Goal: Check status: Check status

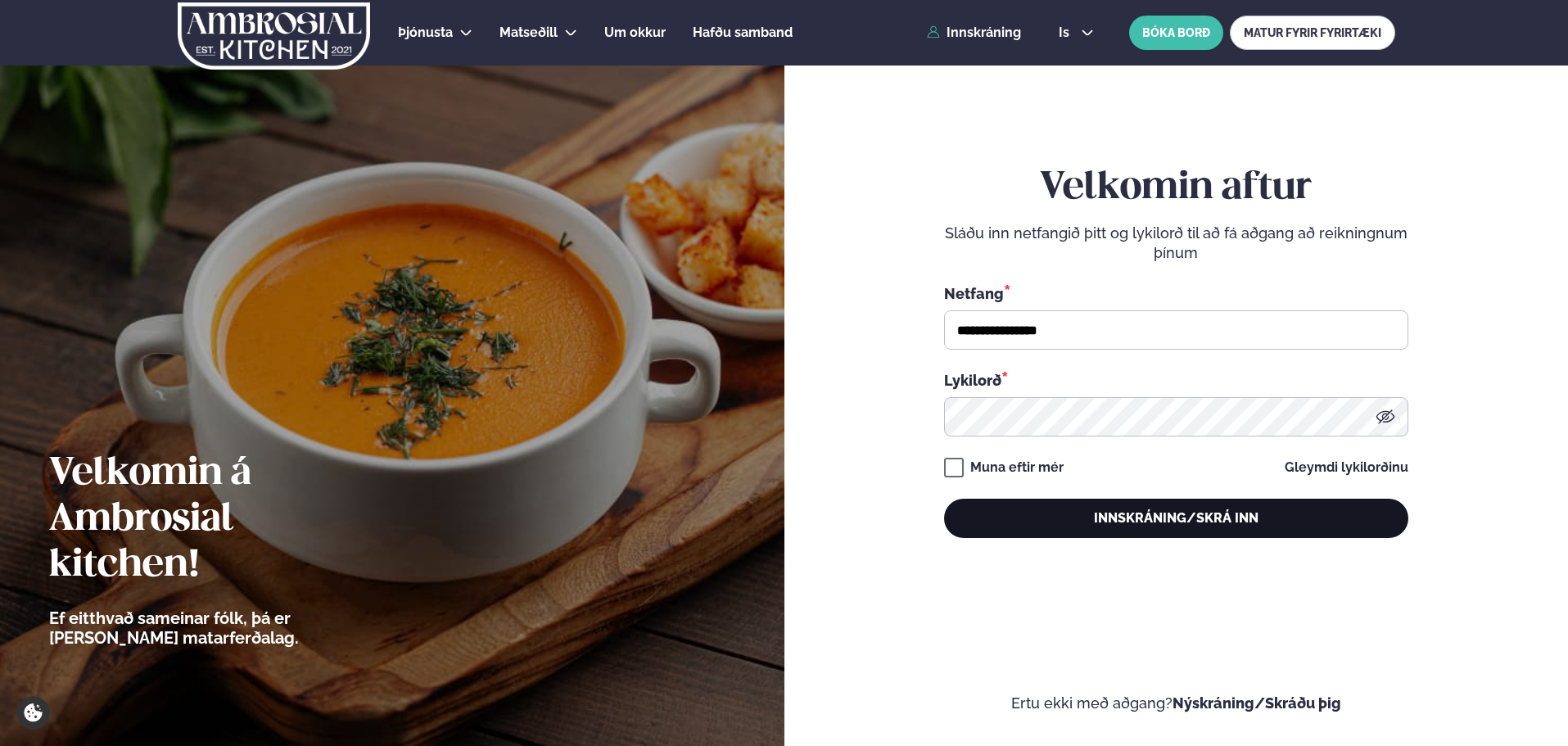
click at [1204, 536] on button "Innskráning/Skrá inn" at bounding box center [1176, 518] width 464 height 39
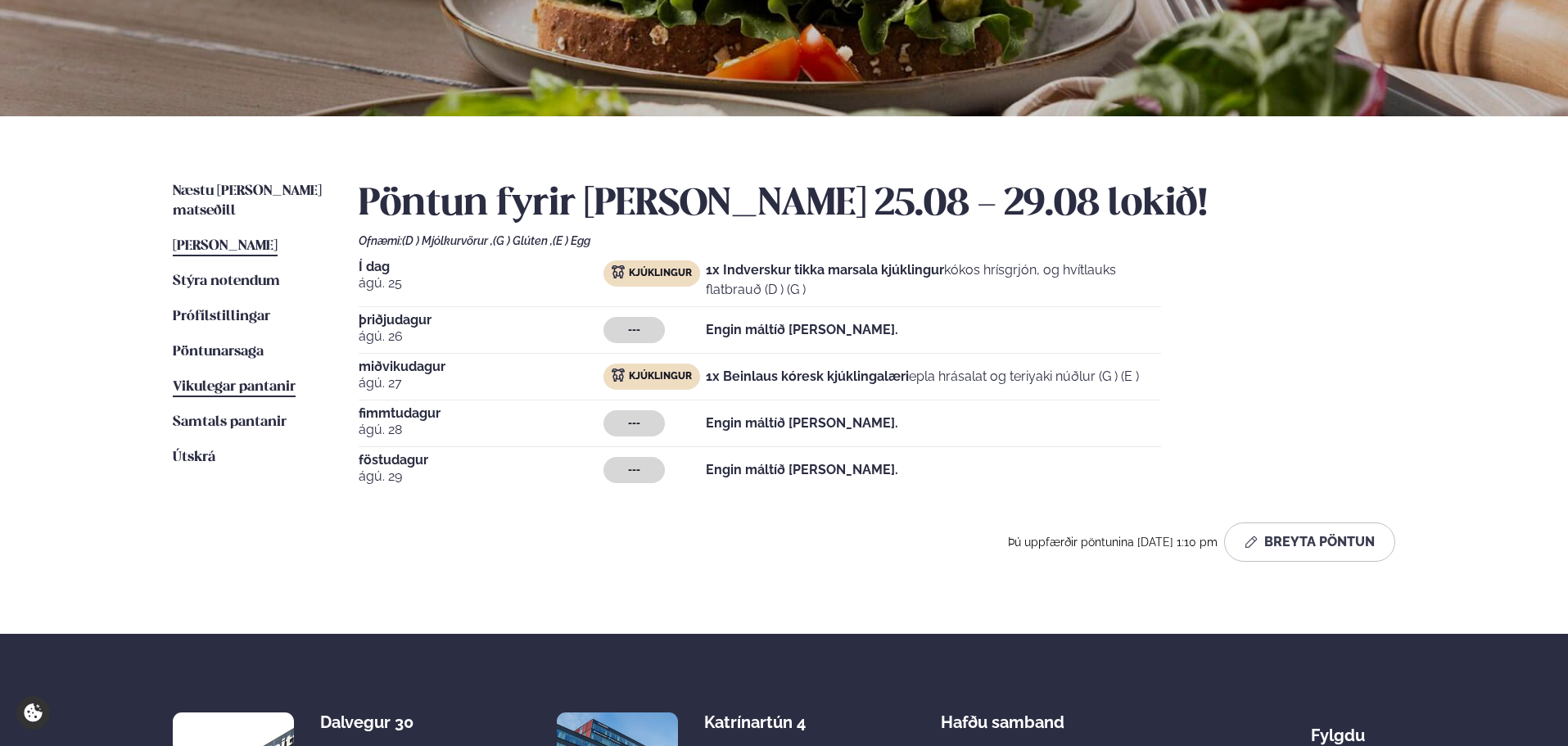
click at [278, 380] on span "Vikulegar pantanir" at bounding box center [234, 387] width 123 height 14
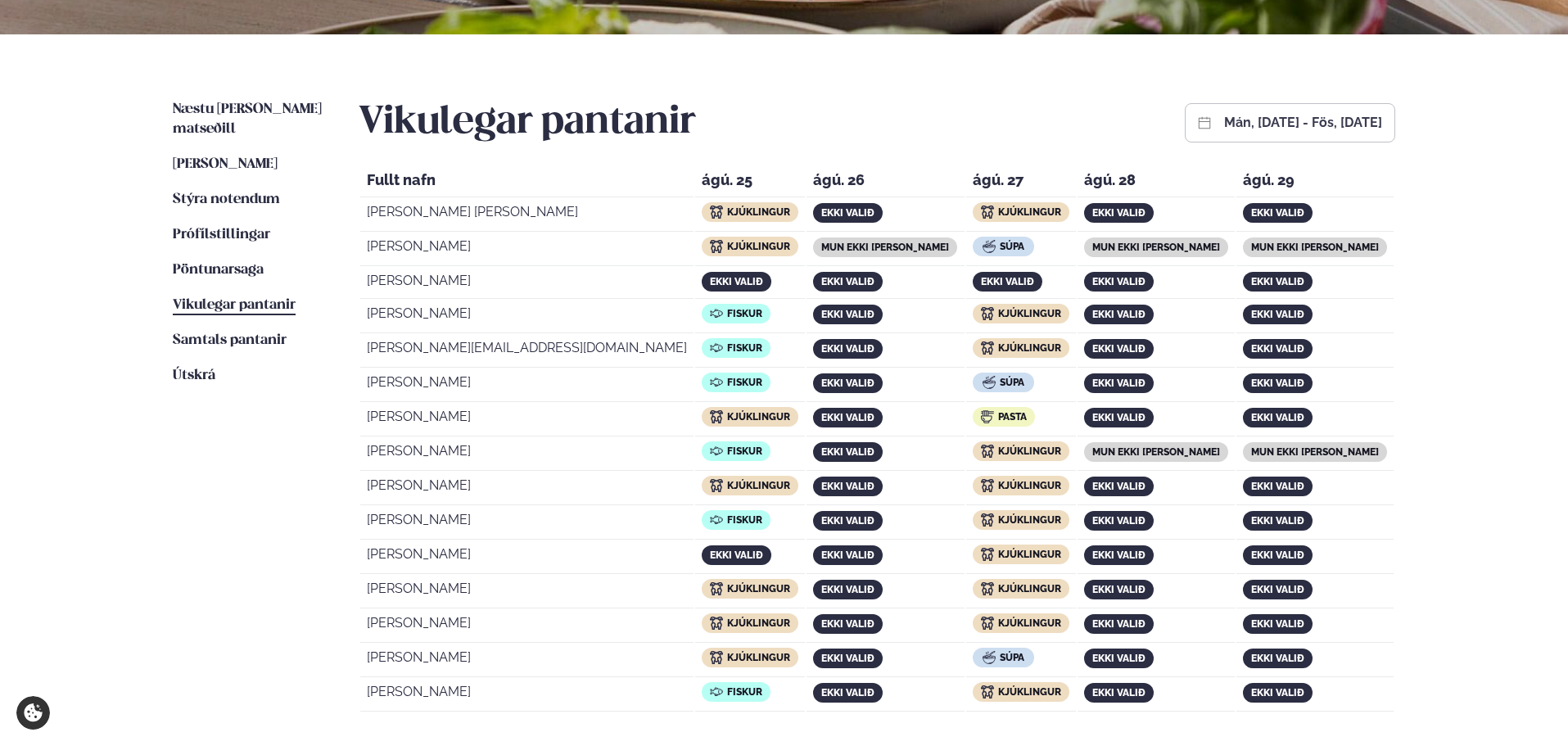
scroll to position [409, 0]
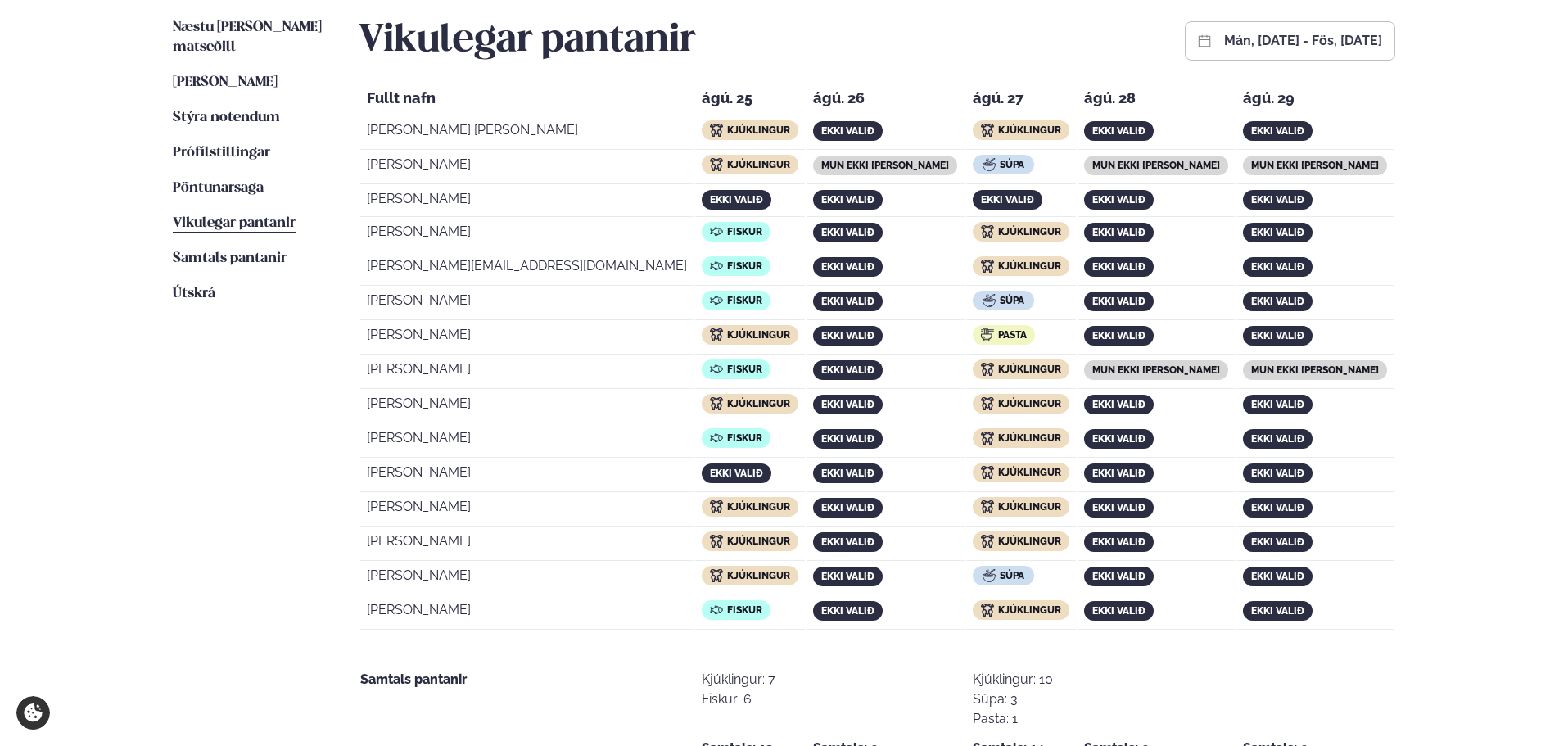
click at [217, 216] on span "Vikulegar pantanir" at bounding box center [234, 223] width 123 height 14
click at [249, 251] on span "Samtals pantanir" at bounding box center [229, 258] width 114 height 14
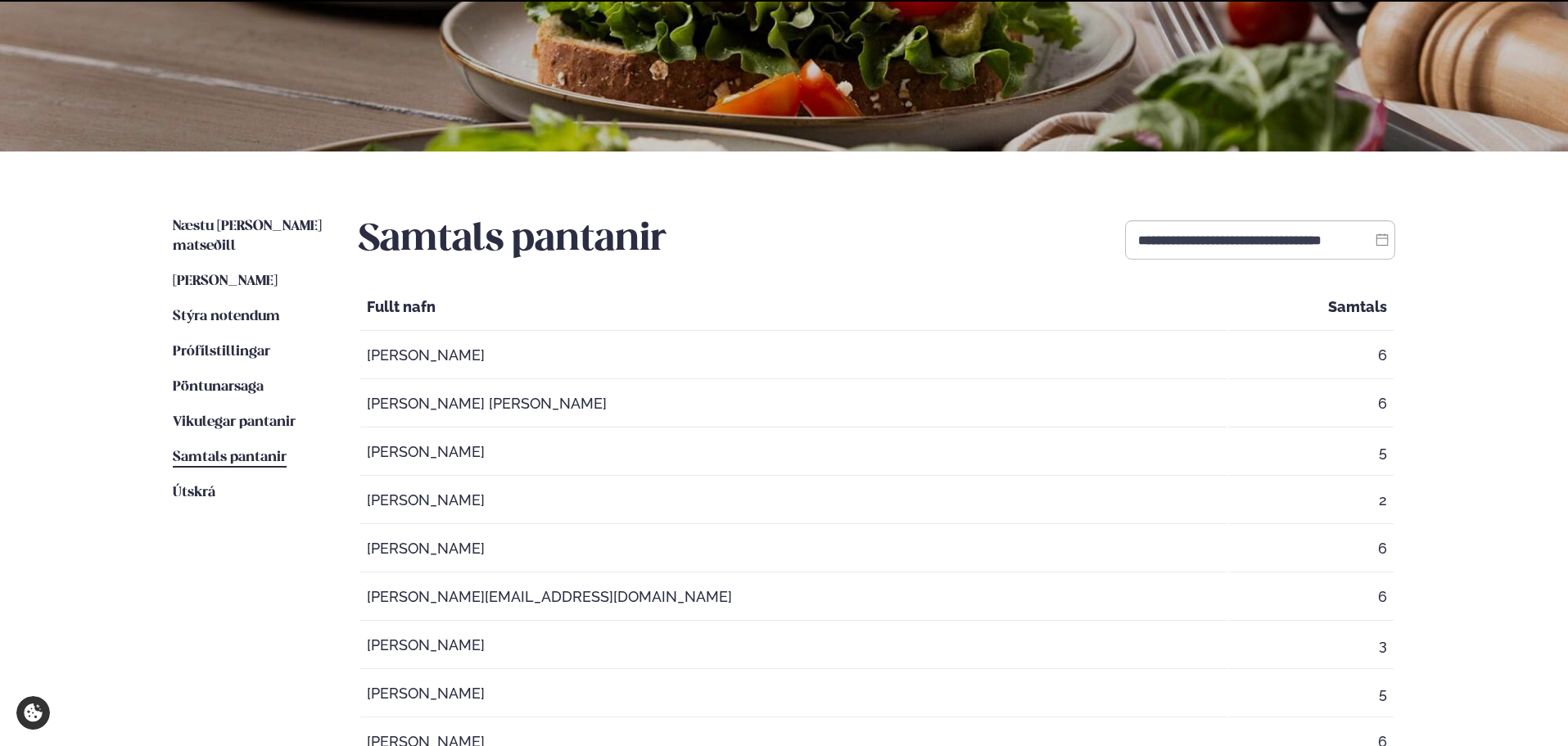
scroll to position [245, 0]
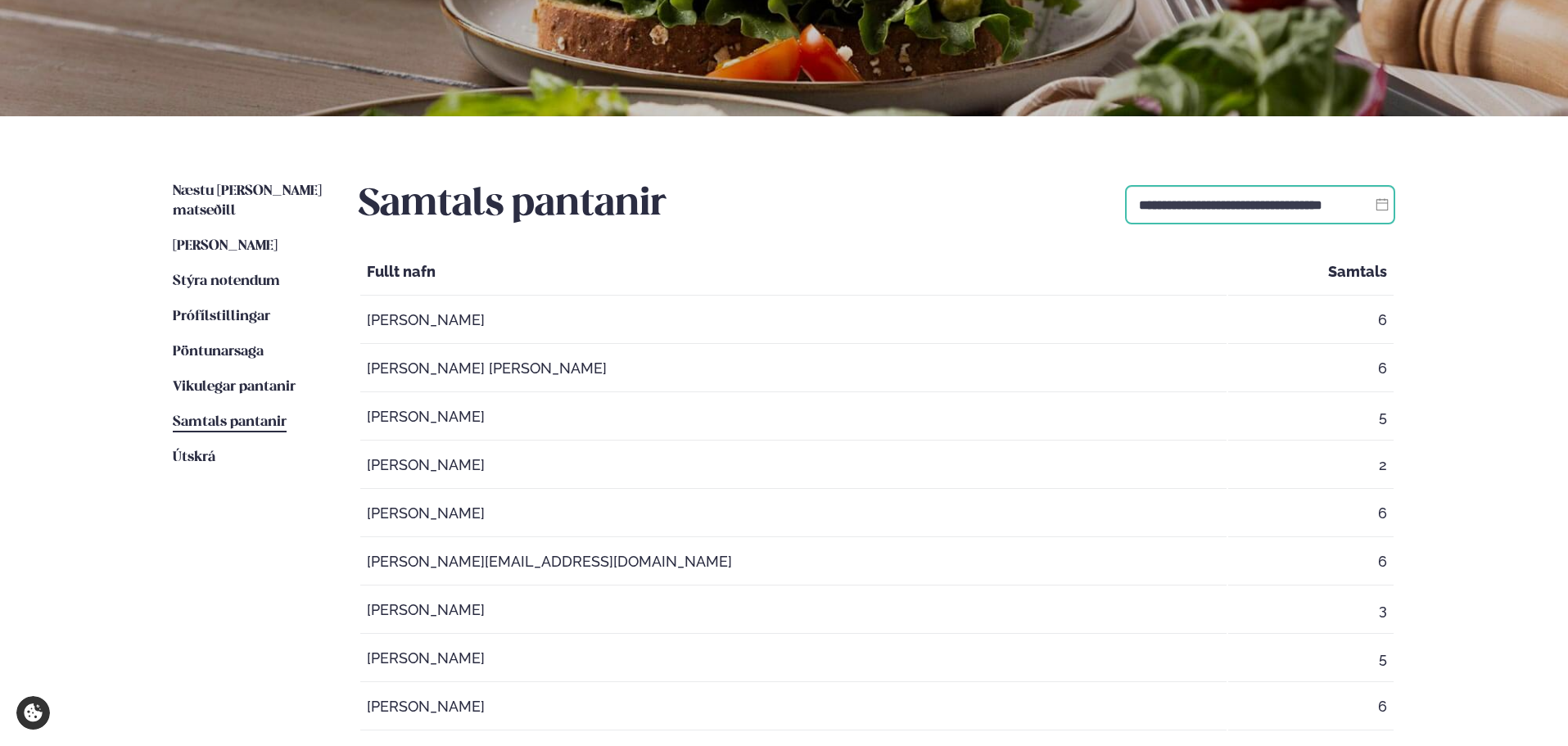
click at [1274, 224] on input "**********" at bounding box center [1260, 205] width 270 height 39
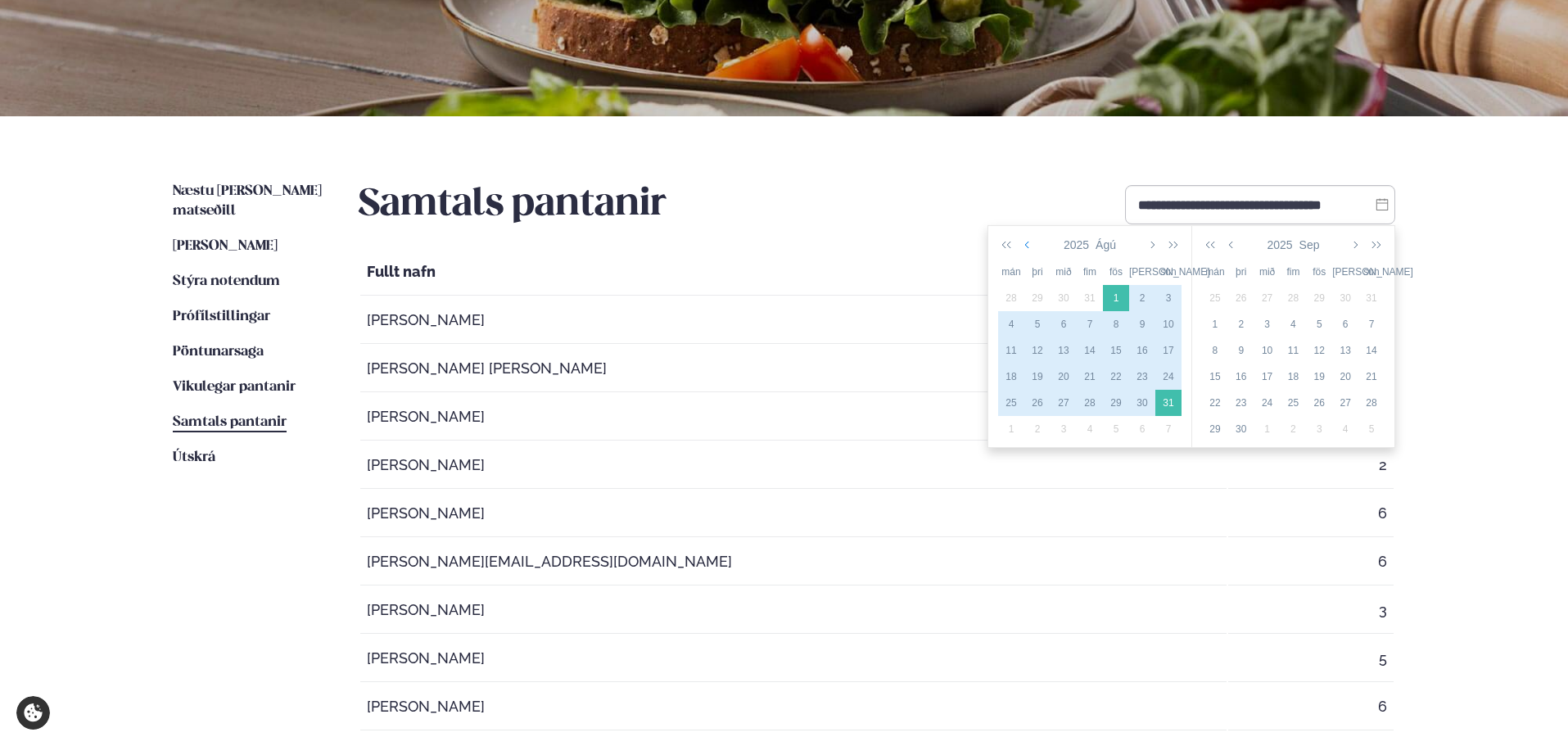
click at [1025, 244] on icon "button" at bounding box center [1028, 245] width 8 height 13
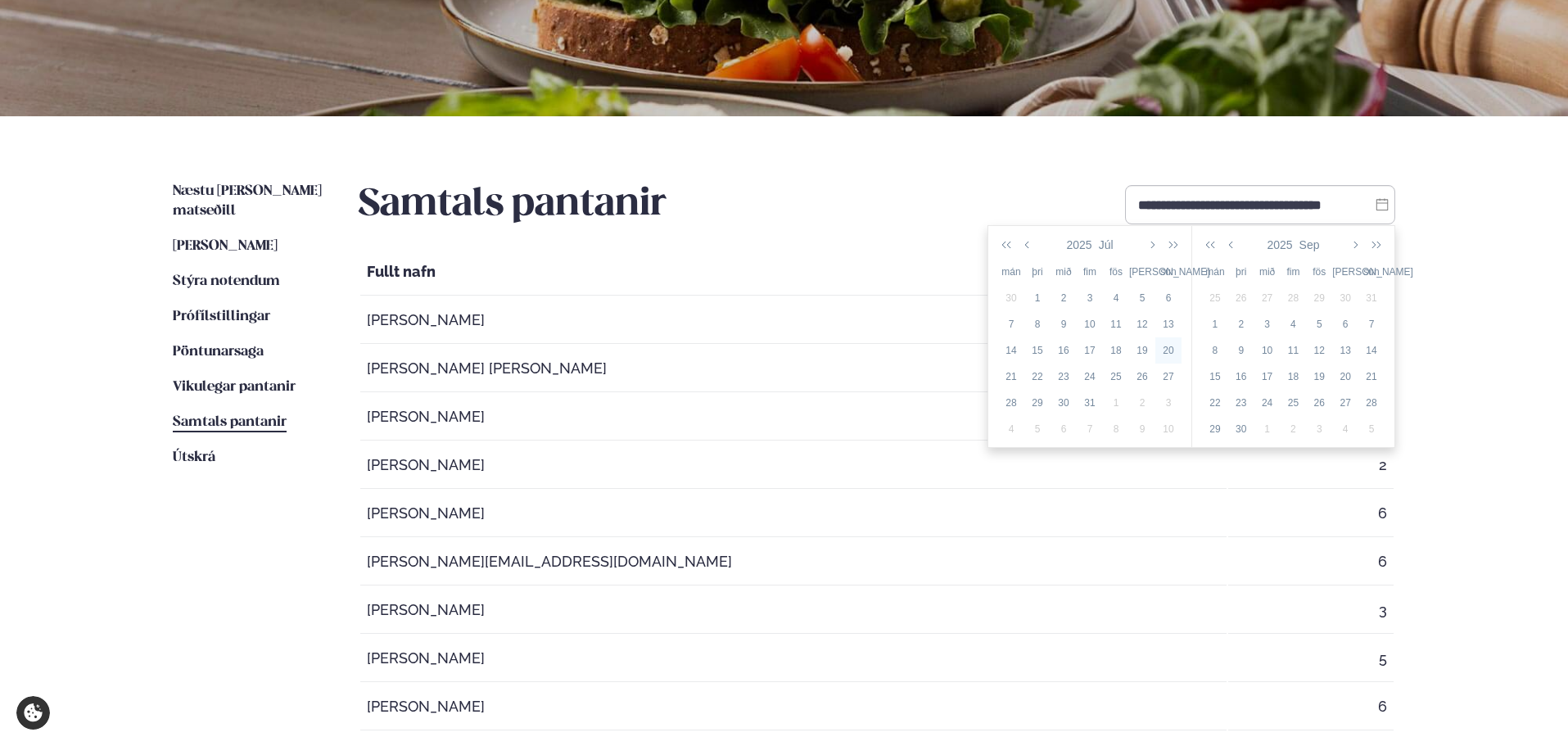
click at [1169, 348] on div "20" at bounding box center [1168, 351] width 27 height 15
click at [1013, 376] on div "21" at bounding box center [1011, 377] width 27 height 15
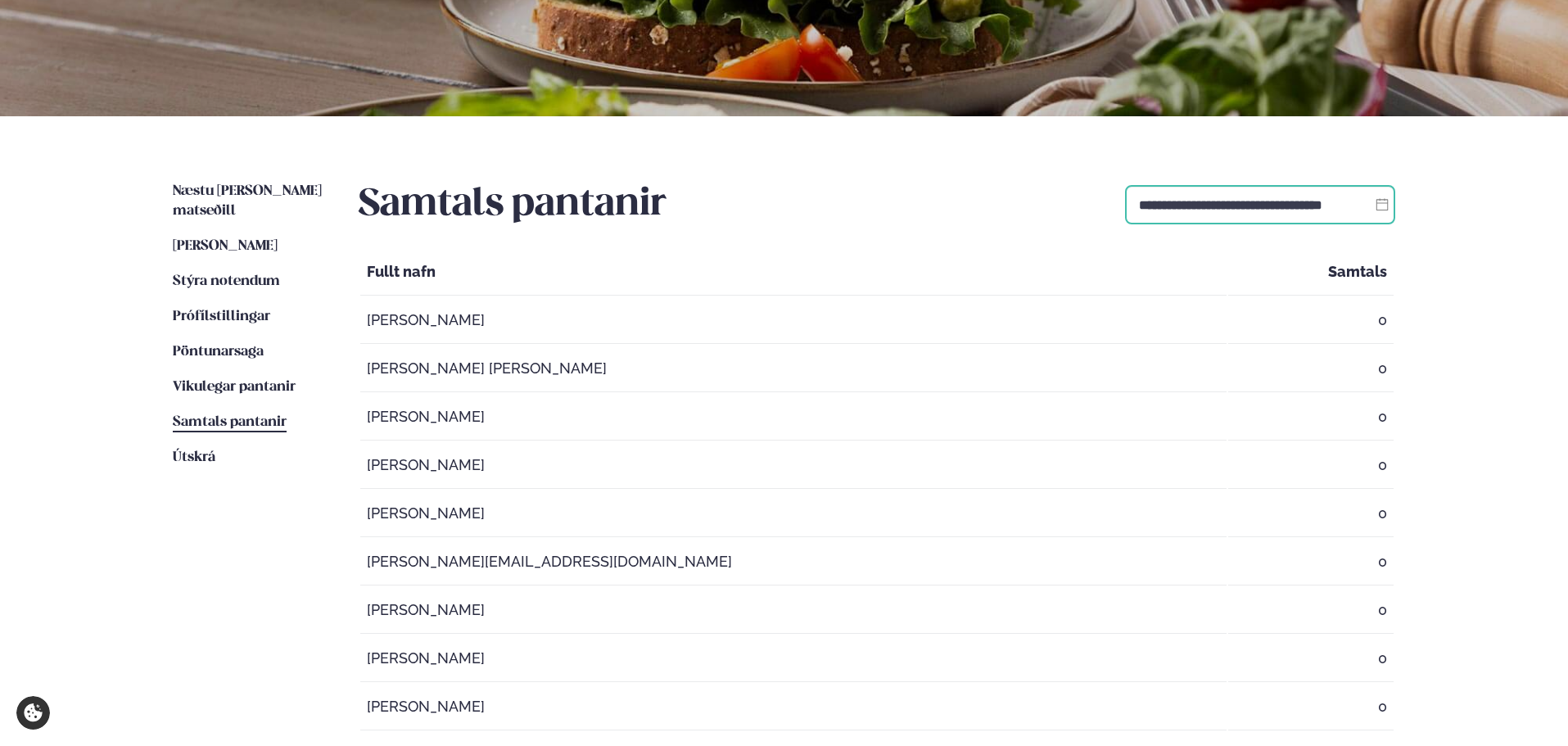
click at [1253, 210] on input "**********" at bounding box center [1260, 205] width 270 height 39
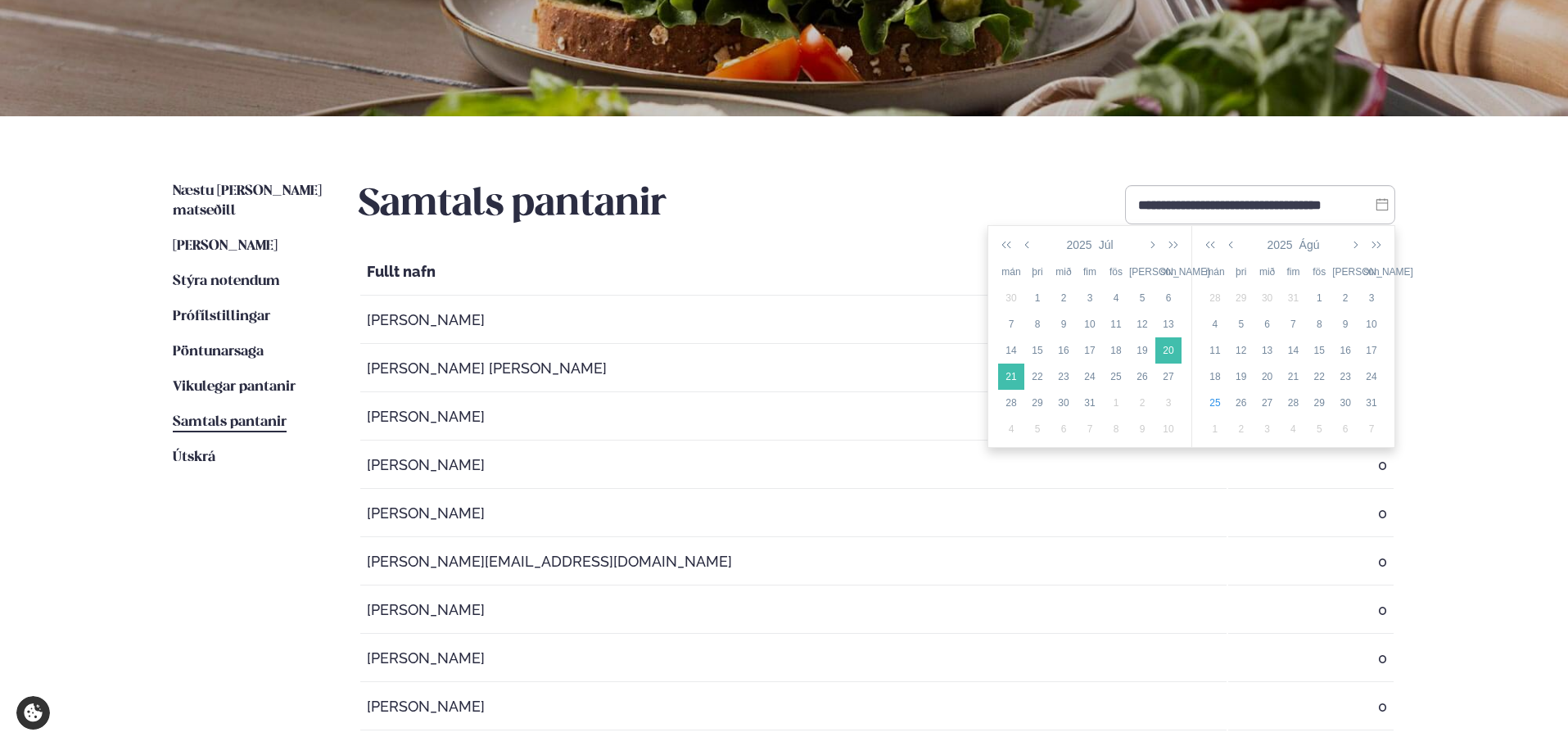
drag, startPoint x: 1008, startPoint y: 369, endPoint x: 1018, endPoint y: 386, distance: 19.7
click at [1011, 369] on div "21" at bounding box center [1011, 377] width 27 height 15
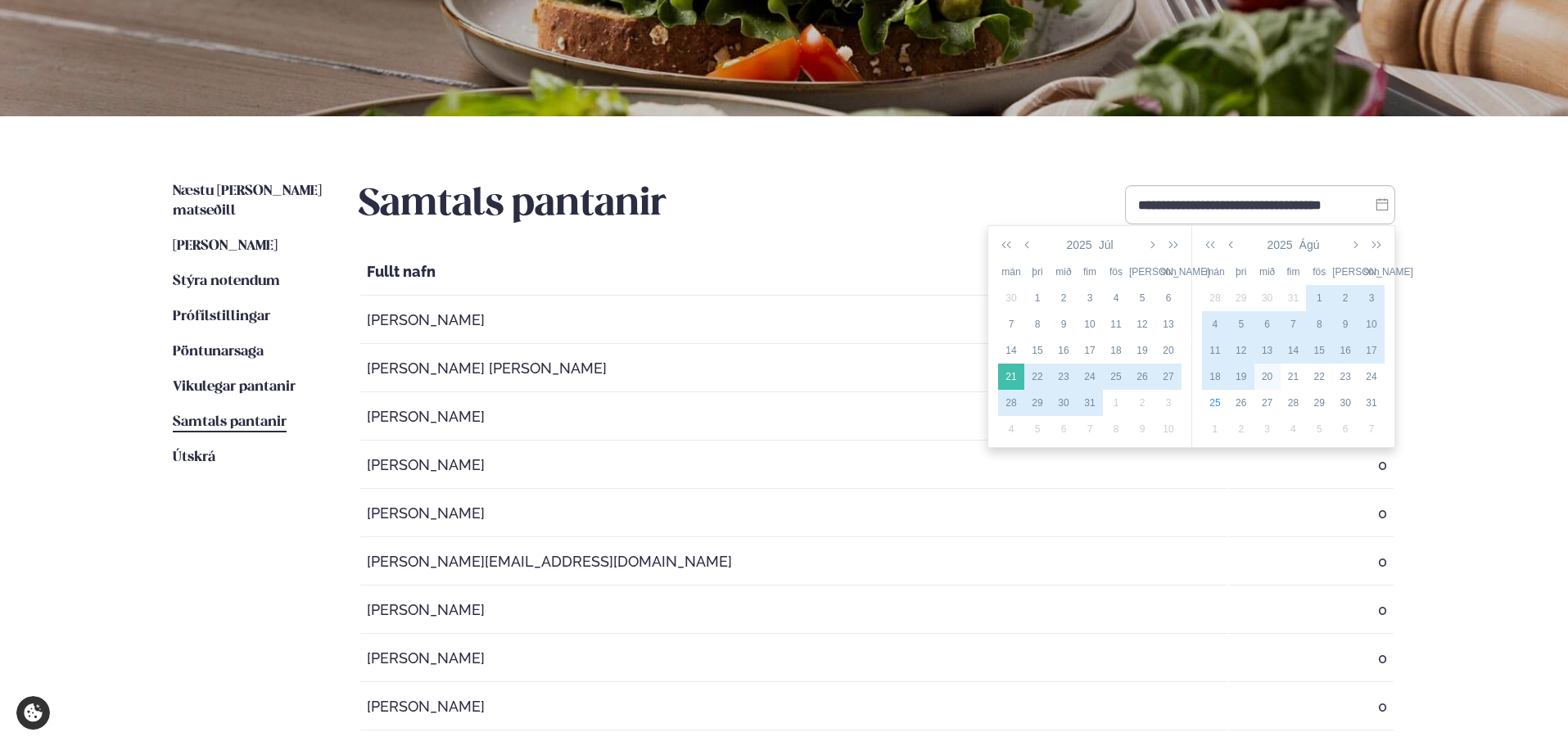
click at [1267, 375] on div "20" at bounding box center [1268, 377] width 27 height 15
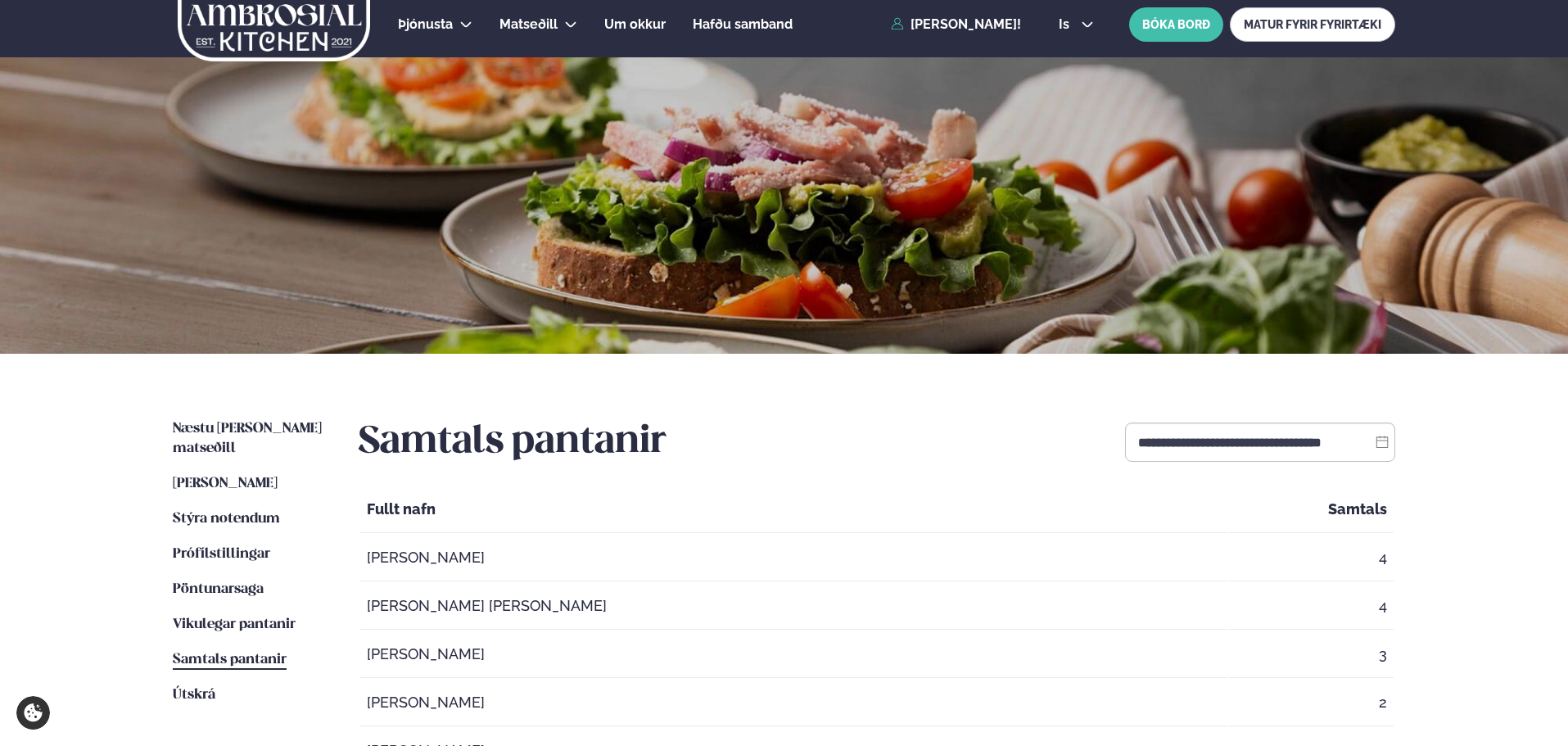
scroll to position [0, 0]
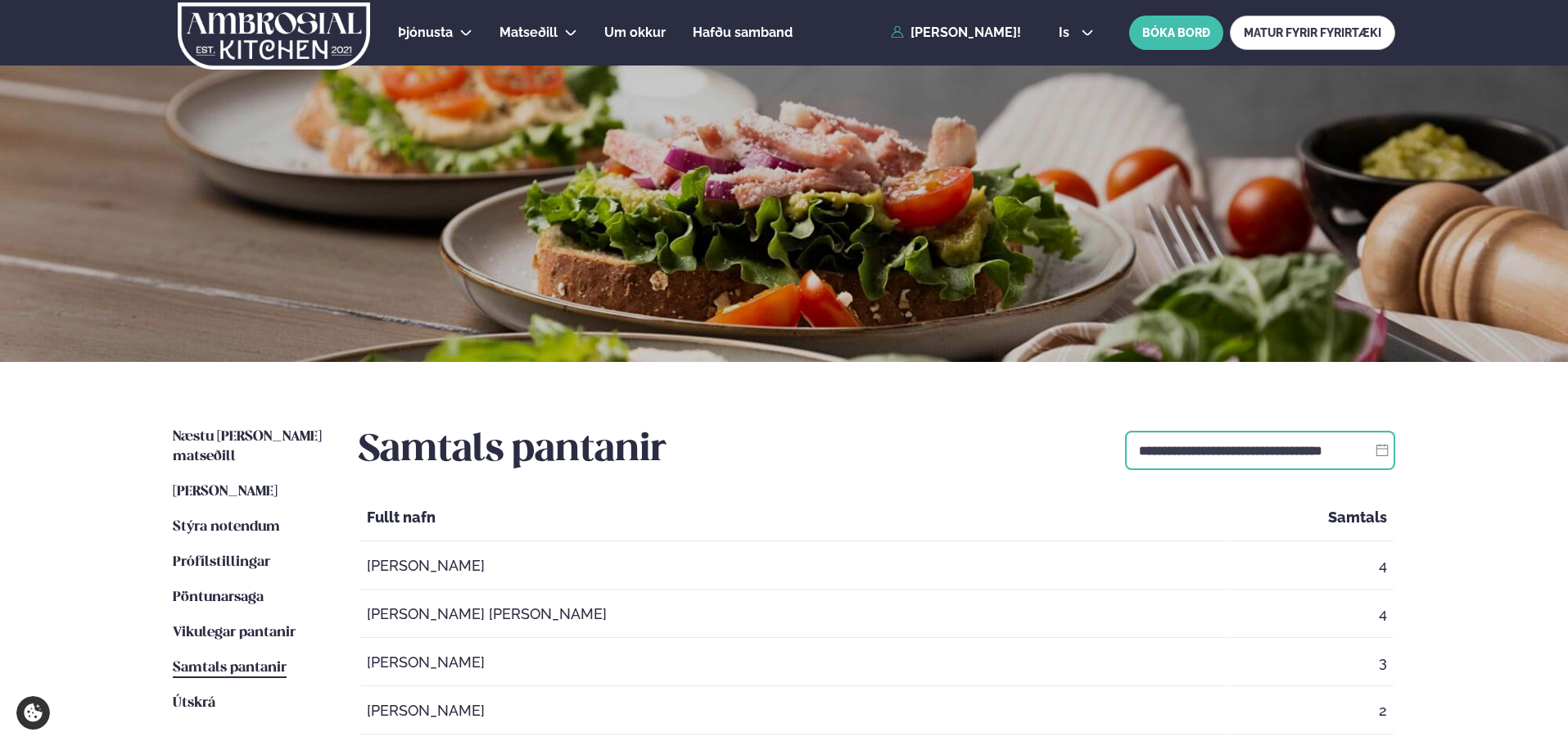
click at [1284, 454] on input "**********" at bounding box center [1260, 450] width 270 height 39
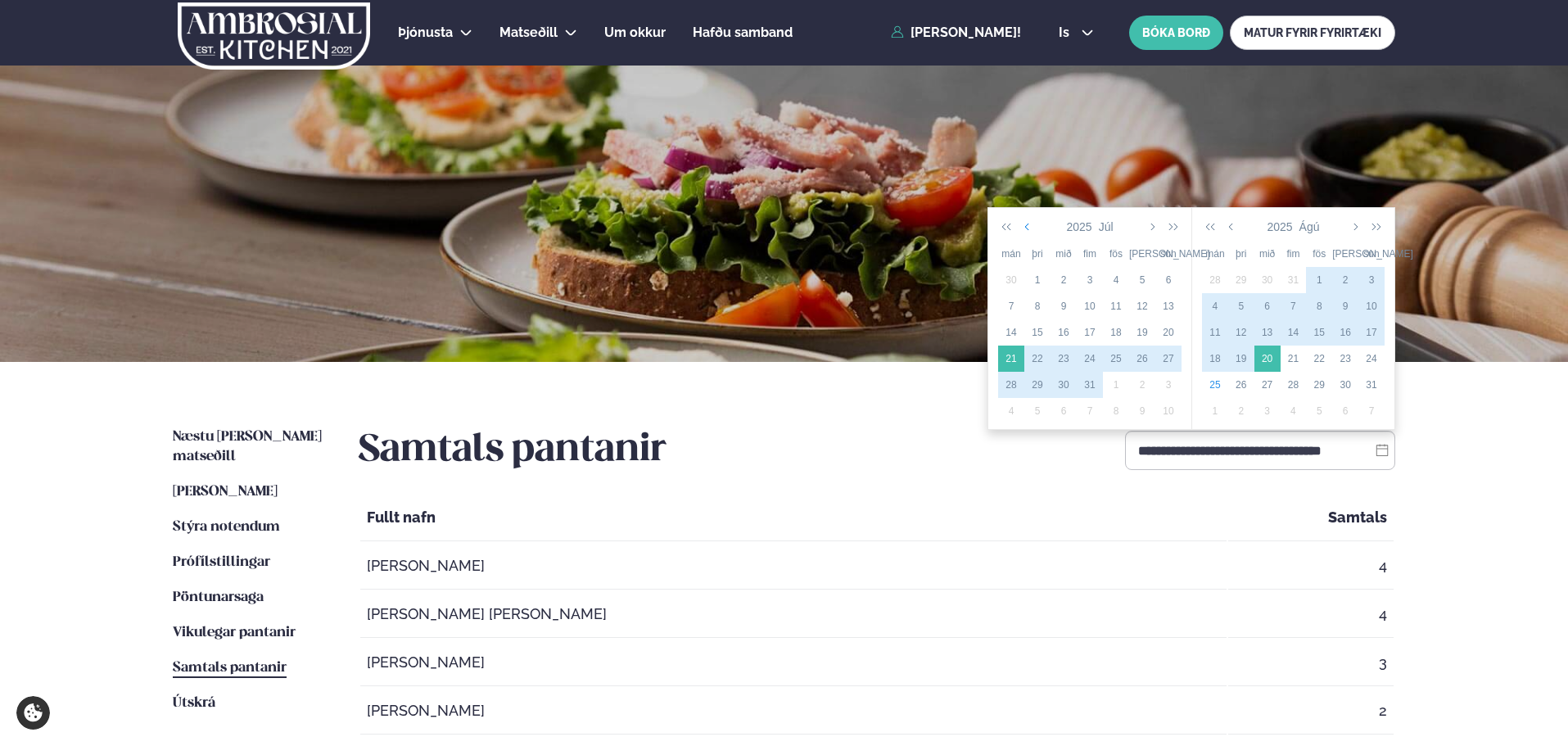
click at [1027, 225] on icon "button" at bounding box center [1028, 227] width 8 height 13
click at [1146, 357] on div "21" at bounding box center [1142, 358] width 27 height 15
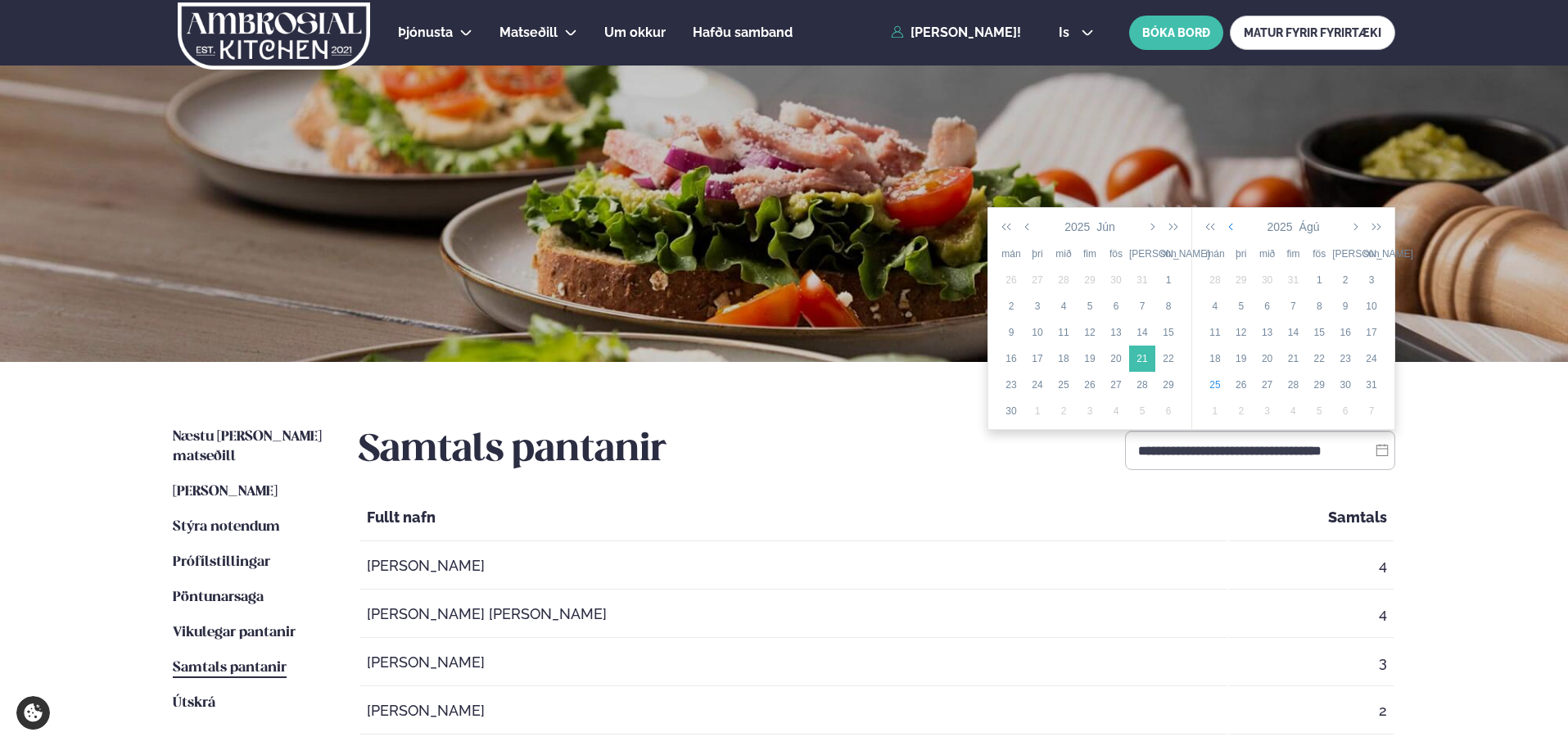
click at [1229, 226] on icon "button" at bounding box center [1232, 227] width 8 height 13
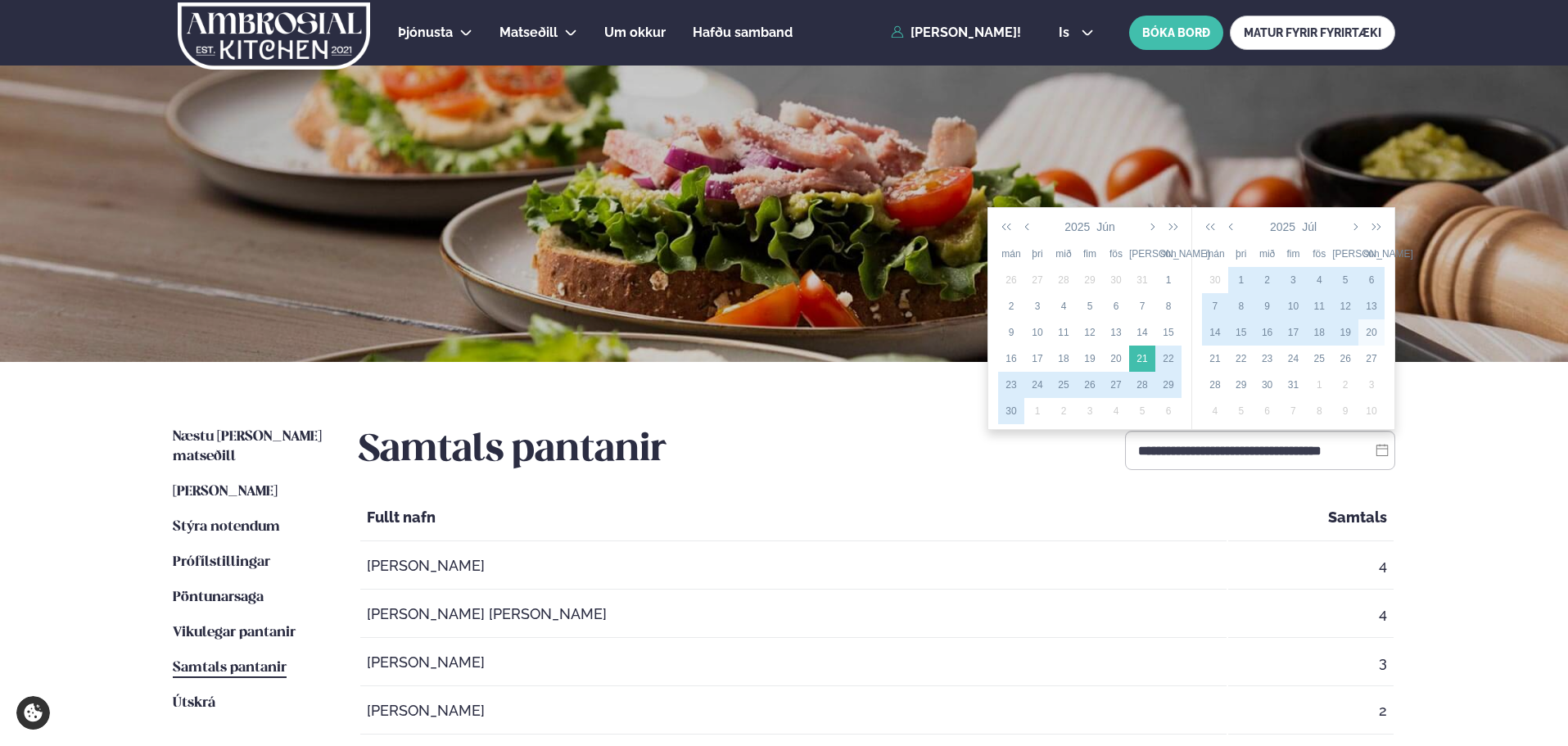
click at [1368, 333] on div "20" at bounding box center [1372, 333] width 27 height 15
type input "**********"
